Goal: Task Accomplishment & Management: Use online tool/utility

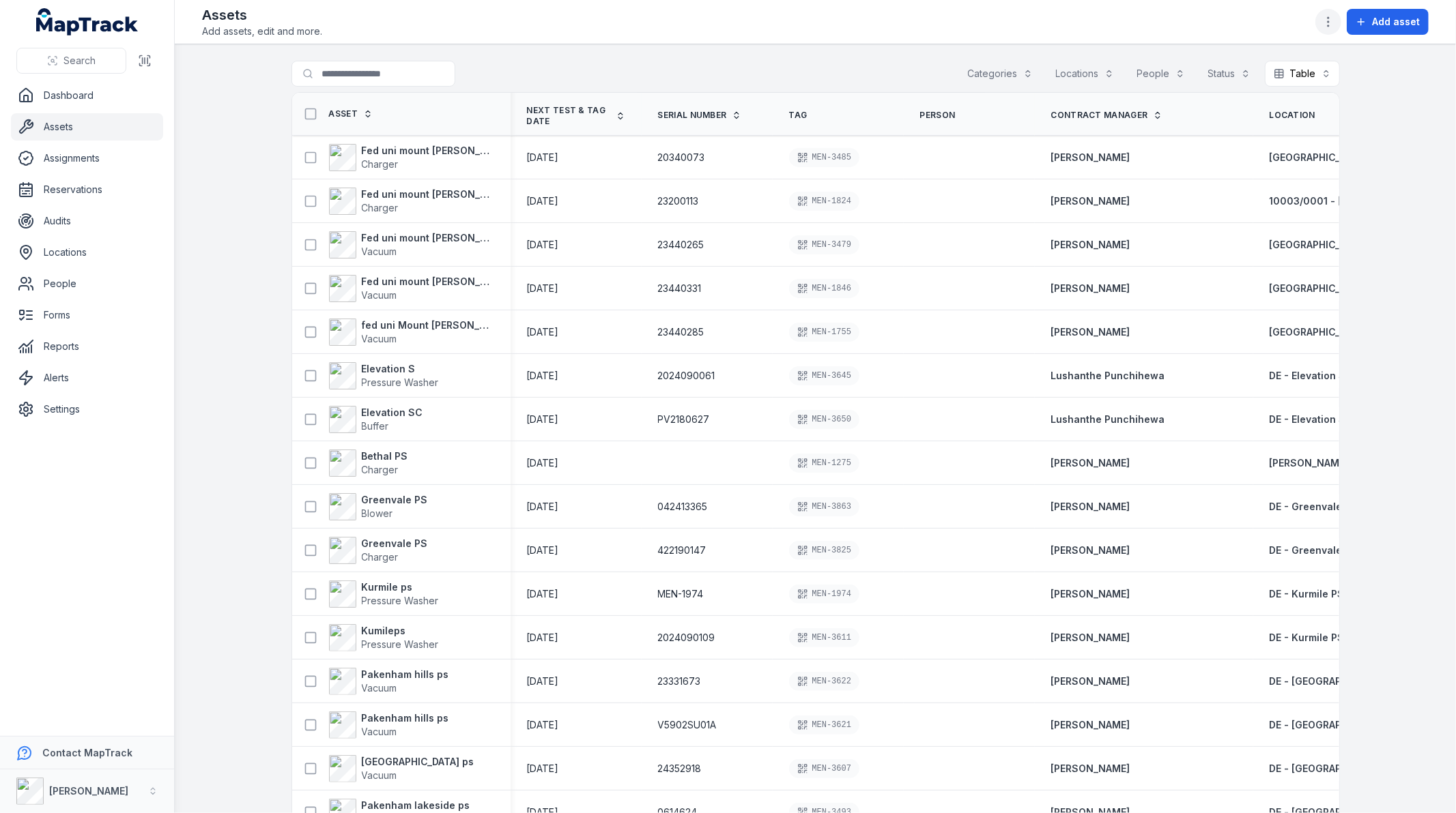
click at [1327, 21] on icon "button" at bounding box center [1328, 21] width 13 height 13
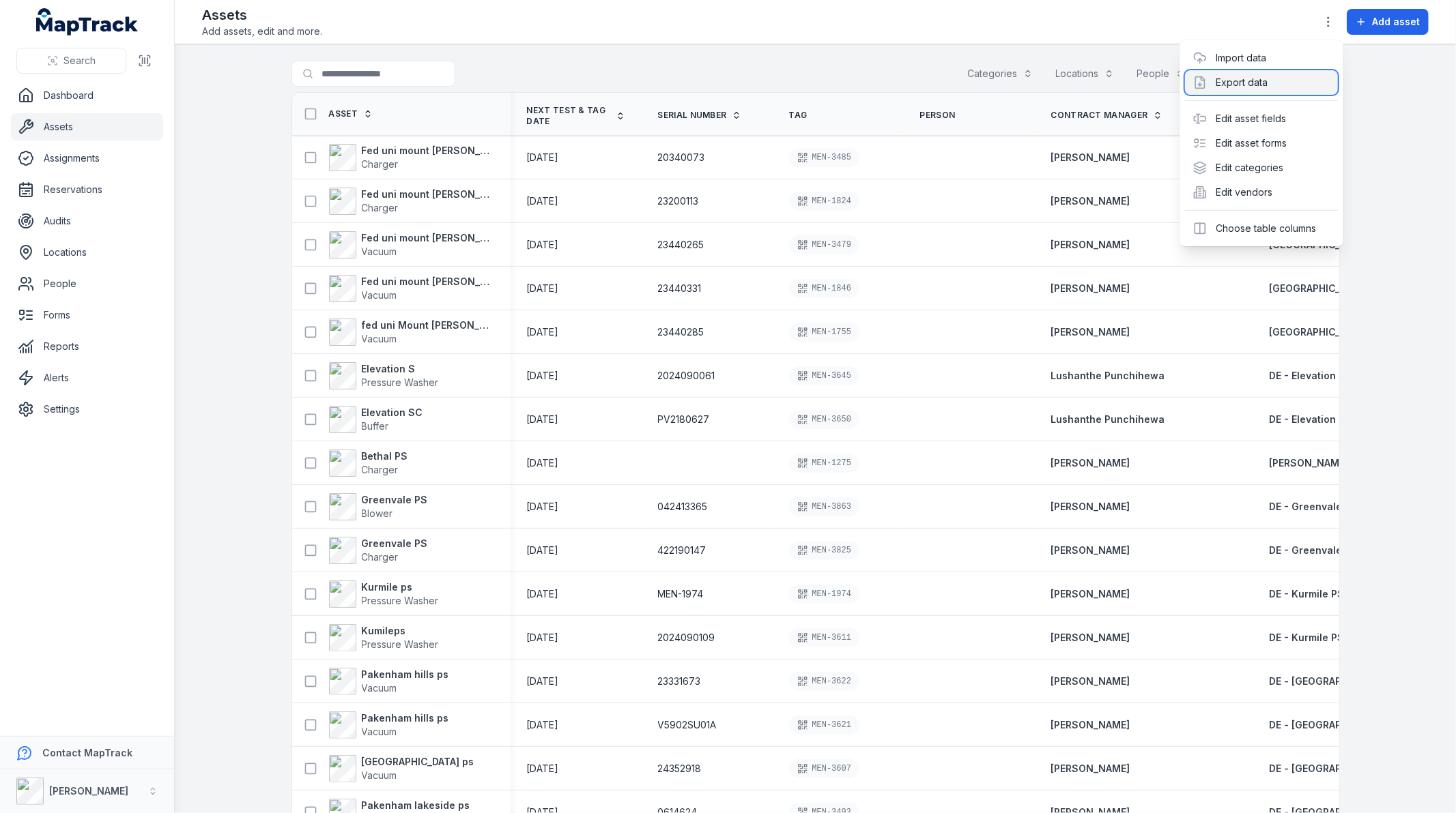
click at [1243, 75] on div "Export data" at bounding box center [1261, 82] width 153 height 25
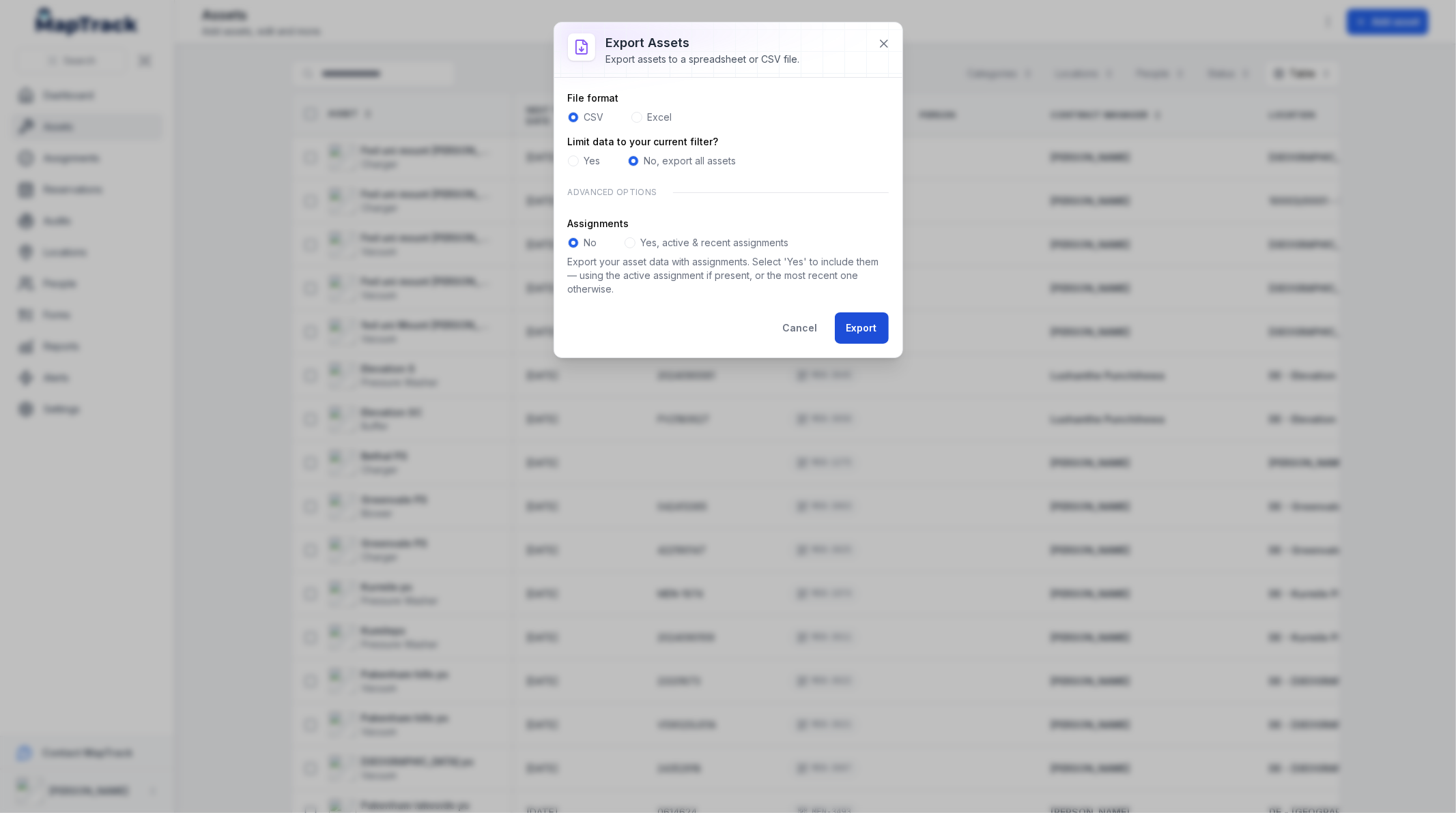
click at [857, 329] on button "Export" at bounding box center [862, 328] width 54 height 32
click at [865, 325] on button "Export" at bounding box center [862, 328] width 54 height 32
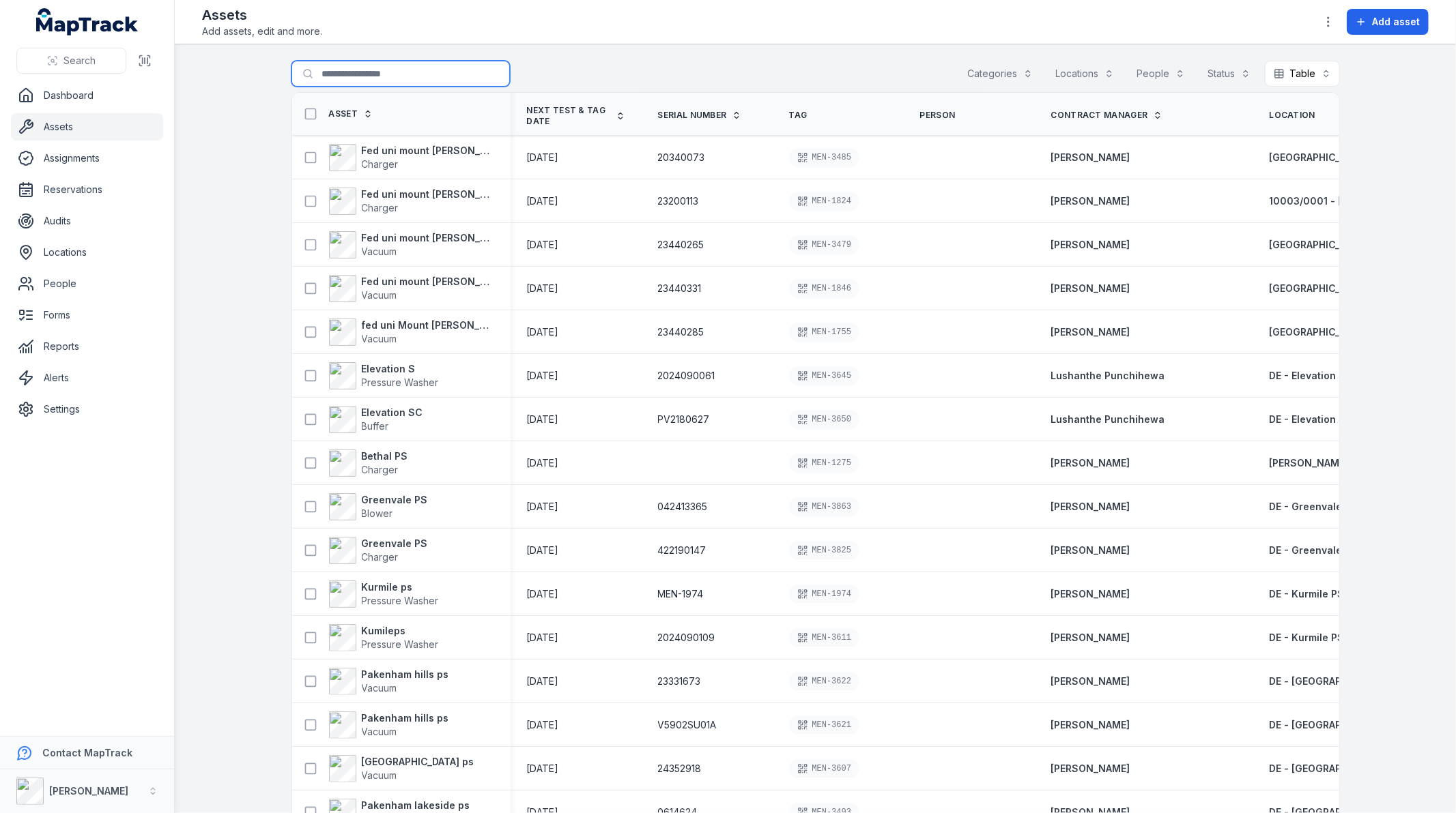
click at [344, 73] on input "Search for assets" at bounding box center [401, 73] width 218 height 26
type input "*********"
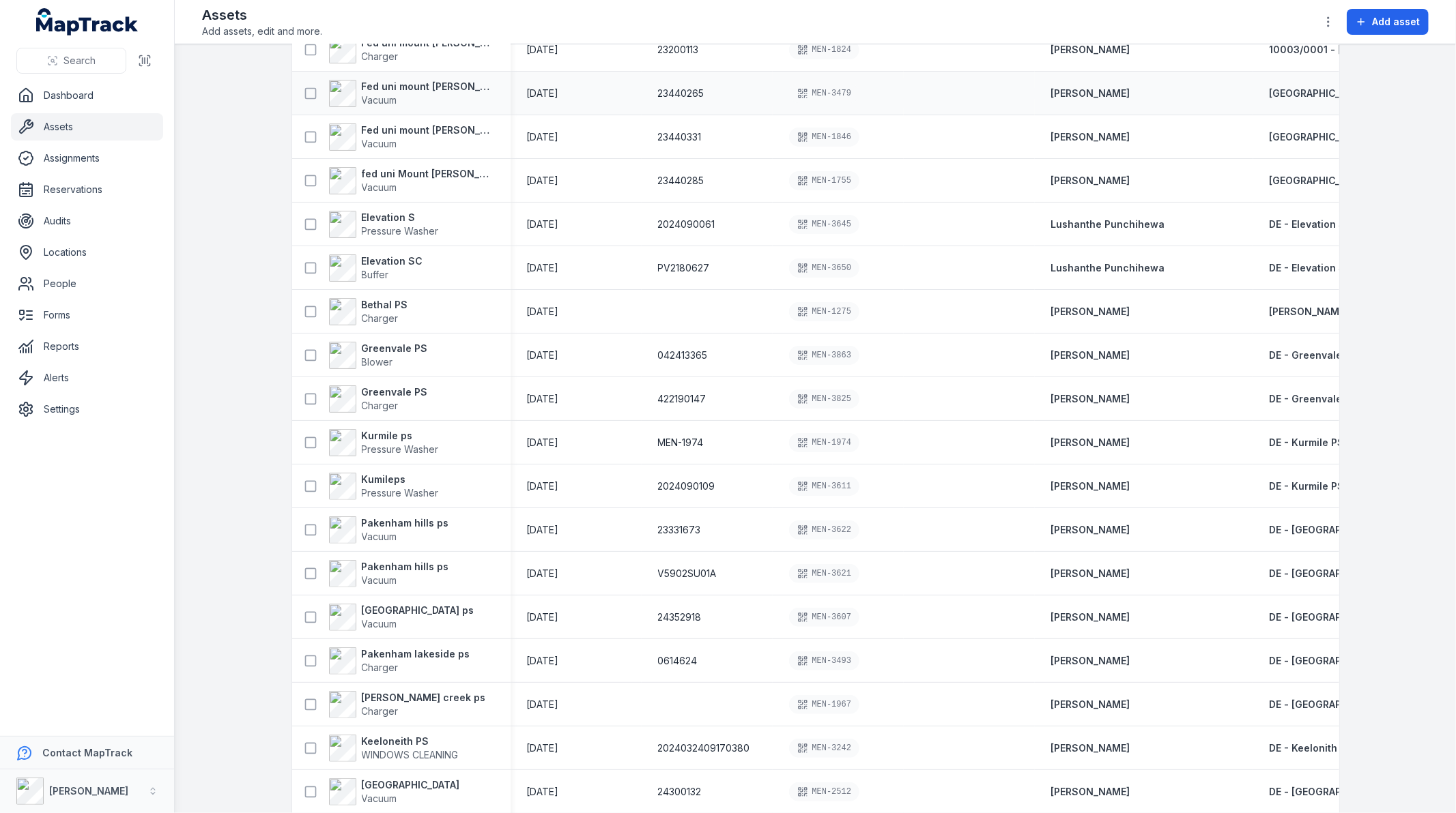
scroll to position [320, 0]
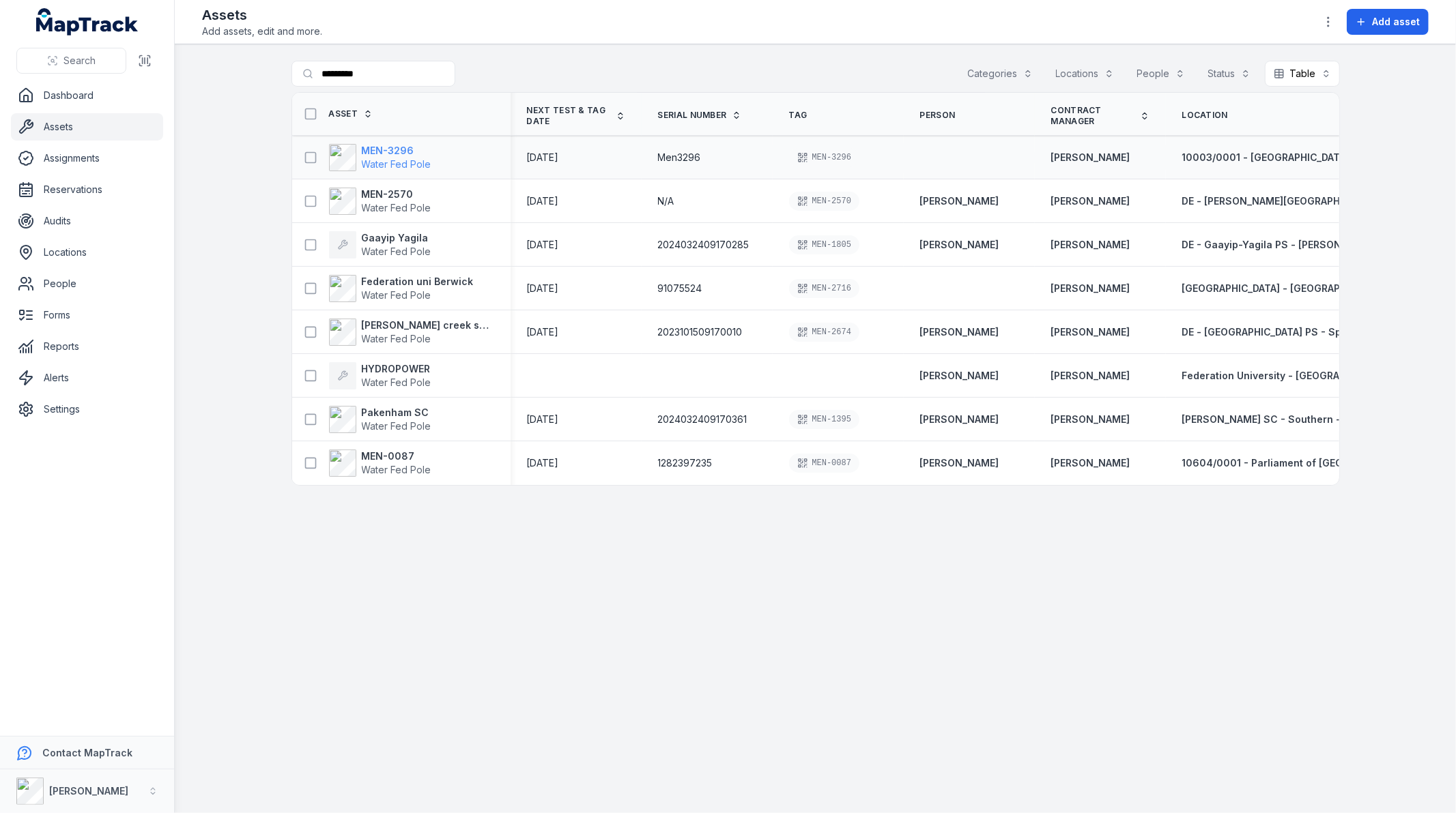
click at [408, 153] on strong "MEN-3296" at bounding box center [396, 151] width 70 height 13
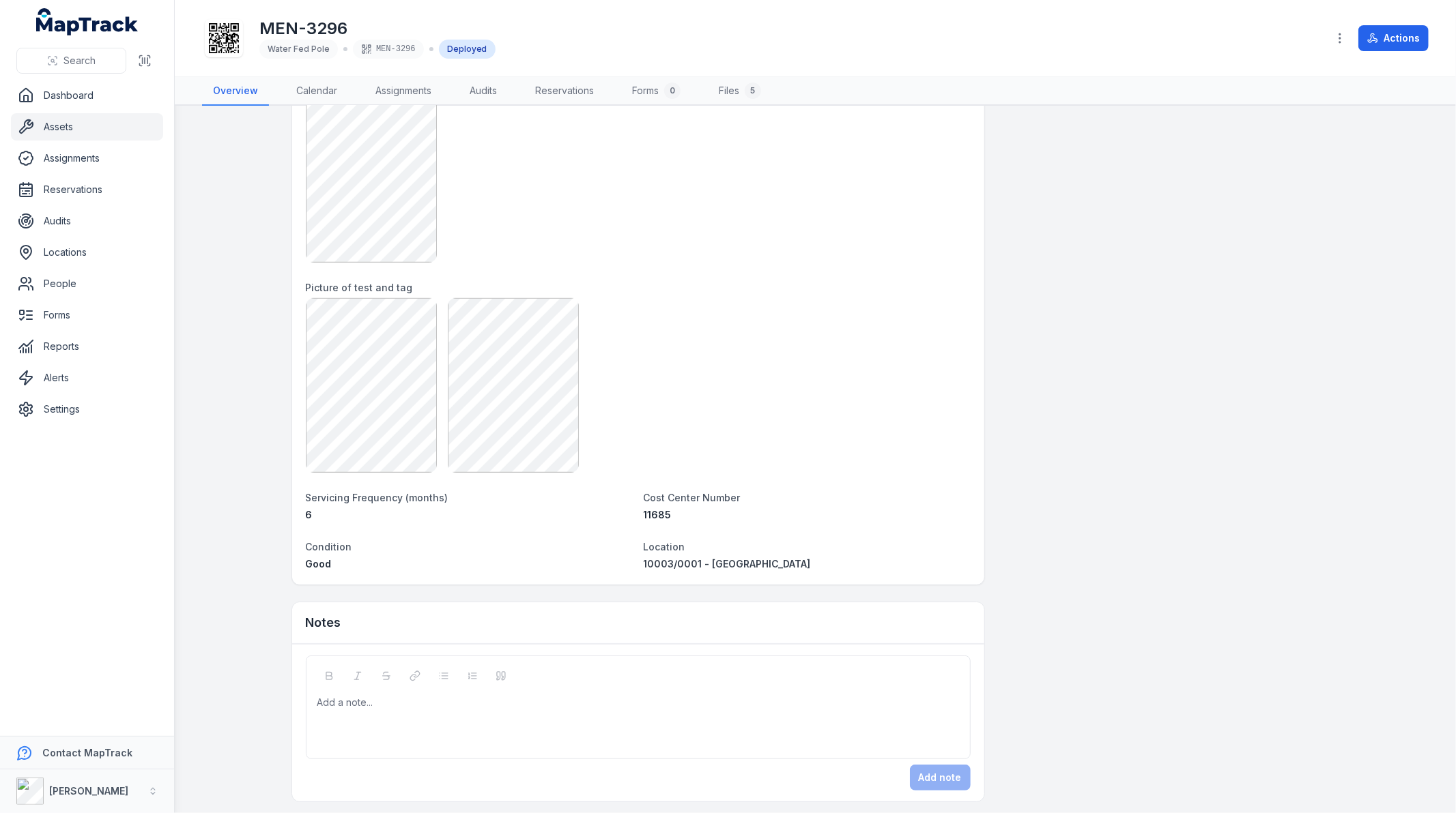
scroll to position [845, 0]
click at [57, 127] on link "Assets" at bounding box center [87, 127] width 152 height 27
